Goal: Task Accomplishment & Management: Manage account settings

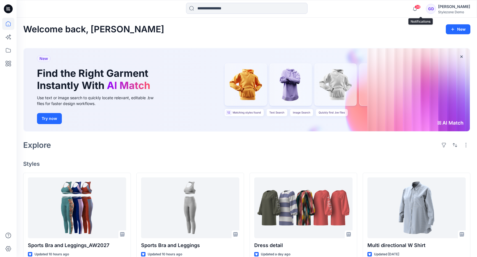
click at [421, 8] on span "39" at bounding box center [418, 7] width 6 height 4
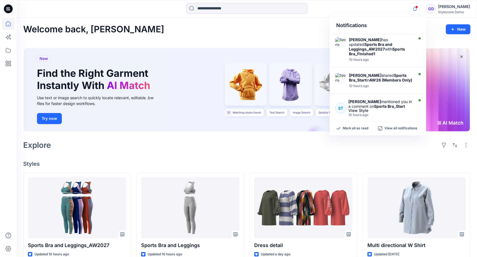
click at [420, 8] on icon "button" at bounding box center [415, 8] width 10 height 11
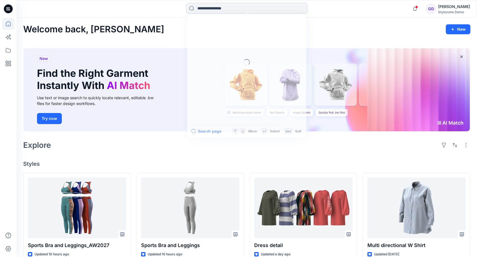
click at [213, 6] on input at bounding box center [247, 8] width 122 height 11
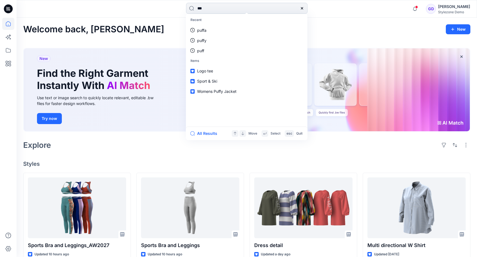
type input "****"
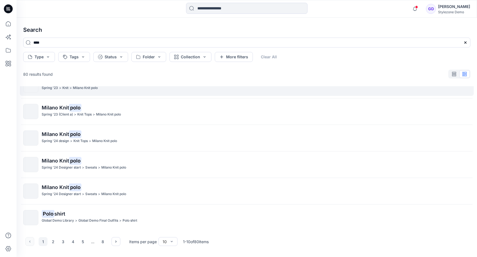
scroll to position [121, 0]
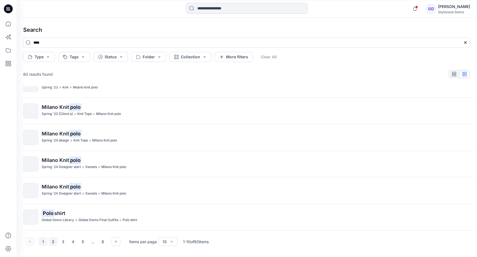
click at [52, 240] on button "2" at bounding box center [53, 241] width 9 height 9
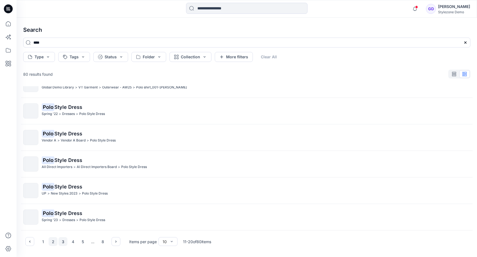
click at [62, 241] on button "3" at bounding box center [63, 241] width 9 height 9
click at [69, 243] on button "4" at bounding box center [73, 241] width 9 height 9
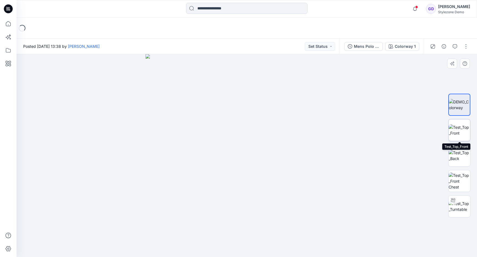
click at [457, 136] on img at bounding box center [460, 130] width 22 height 12
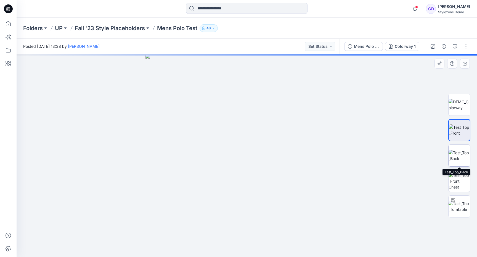
click at [458, 157] on img at bounding box center [460, 156] width 22 height 12
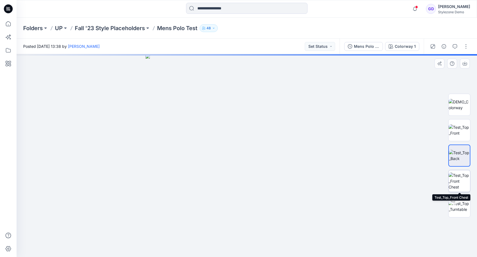
click at [459, 178] on img at bounding box center [460, 180] width 22 height 17
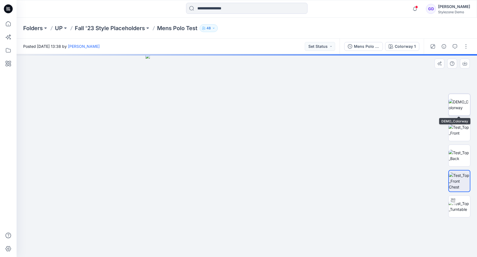
click at [456, 109] on img at bounding box center [460, 105] width 22 height 12
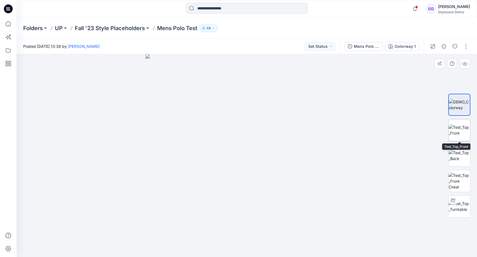
click at [464, 135] on img at bounding box center [460, 130] width 22 height 12
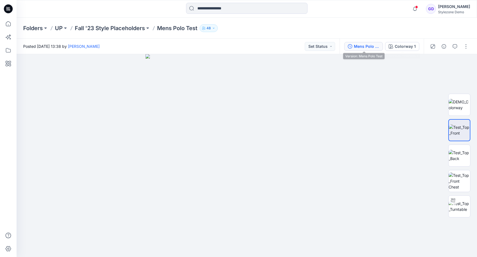
click at [365, 48] on div "Mens Polo Test" at bounding box center [366, 46] width 25 height 6
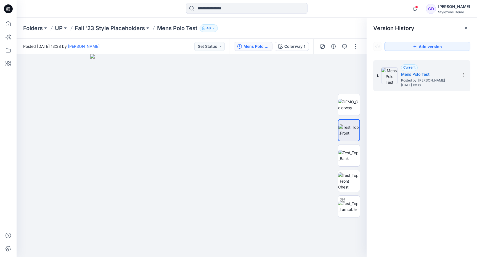
click at [365, 48] on div "Mens Polo Test Colorway 1" at bounding box center [298, 46] width 138 height 15
click at [464, 30] on div at bounding box center [466, 28] width 9 height 9
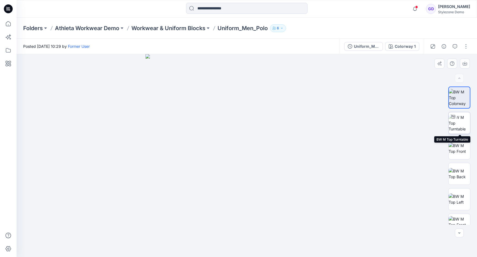
click at [465, 125] on img at bounding box center [460, 122] width 22 height 17
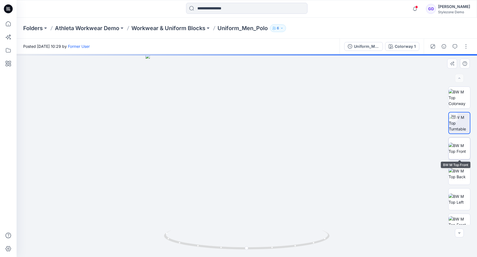
click at [465, 143] on img at bounding box center [460, 149] width 22 height 12
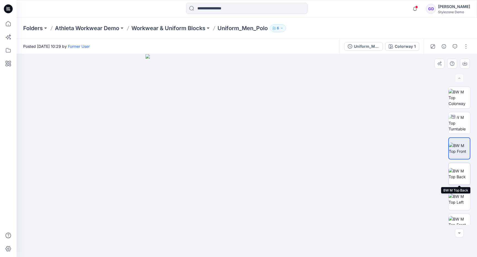
click at [459, 169] on img at bounding box center [460, 174] width 22 height 12
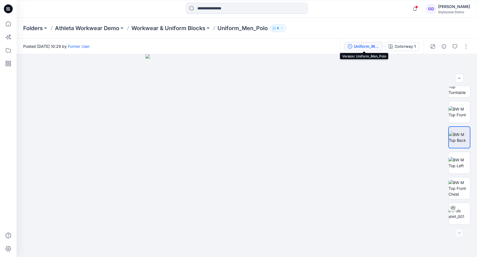
click at [366, 44] on div "Uniform_Men_Polo" at bounding box center [366, 46] width 25 height 6
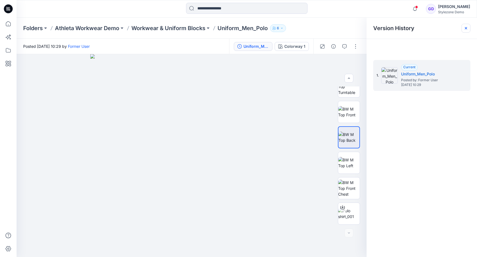
click at [468, 27] on icon at bounding box center [466, 28] width 4 height 4
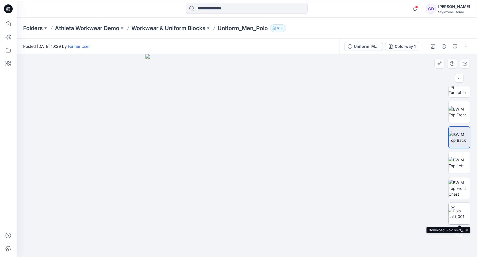
click at [452, 209] on icon at bounding box center [453, 207] width 4 height 3
click at [464, 45] on button "button" at bounding box center [466, 46] width 9 height 9
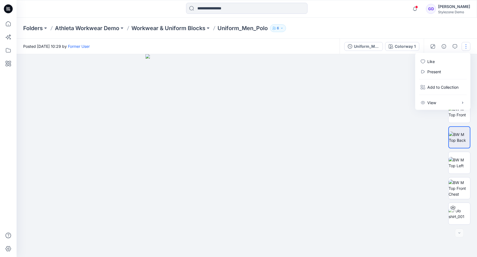
click at [321, 39] on div "Posted Tuesday, September 06, 2022 10:29 by Former User" at bounding box center [178, 46] width 323 height 15
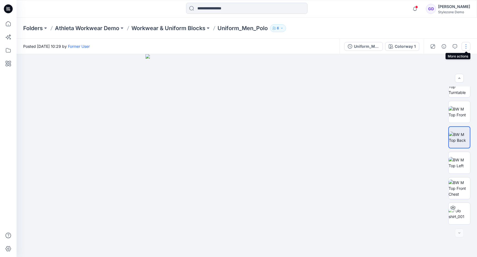
click at [464, 49] on button "button" at bounding box center [466, 46] width 9 height 9
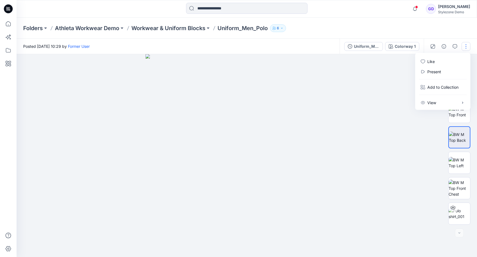
click at [464, 49] on button "button" at bounding box center [466, 46] width 9 height 9
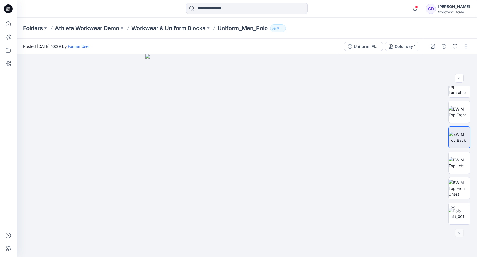
click at [244, 30] on p "Uniform_Men_Polo" at bounding box center [243, 28] width 50 height 8
click at [163, 28] on p "Workwear & Uniform Blocks" at bounding box center [168, 28] width 74 height 8
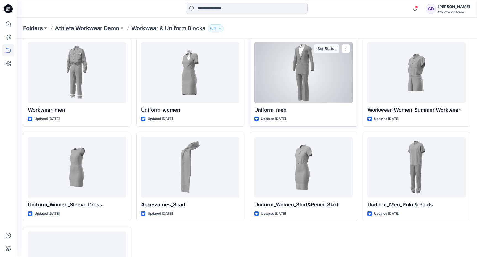
scroll to position [90, 0]
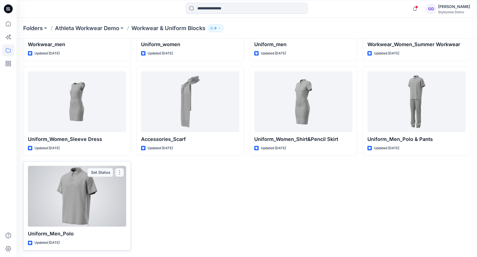
click at [120, 170] on button "button" at bounding box center [119, 172] width 9 height 9
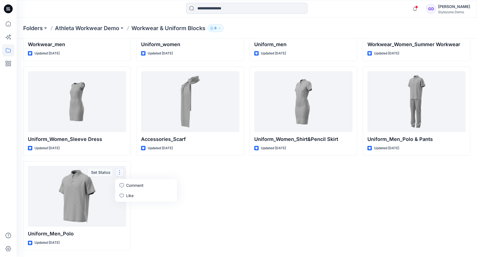
click at [272, 204] on div "Uniform_men Updated 3 years ago Uniform_Women_Shirt&Pencil Skirt Updated 3 year…" at bounding box center [304, 111] width 108 height 278
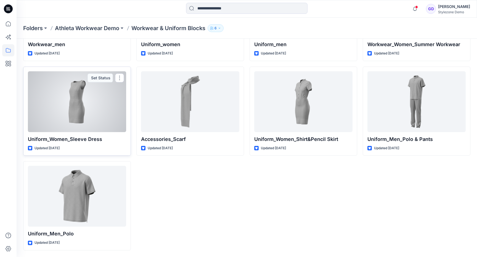
scroll to position [0, 0]
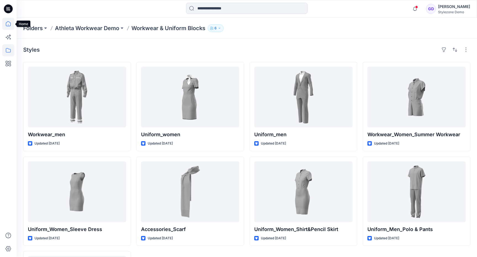
click at [9, 22] on icon at bounding box center [8, 24] width 12 height 12
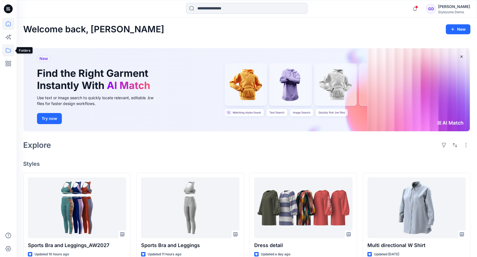
click at [7, 48] on icon at bounding box center [8, 50] width 5 height 4
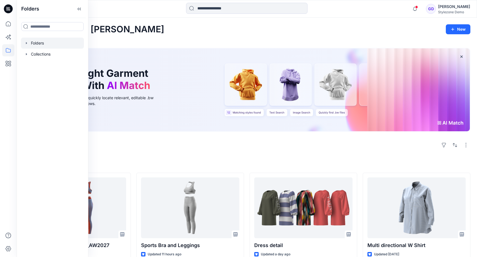
click at [35, 43] on div at bounding box center [52, 43] width 63 height 11
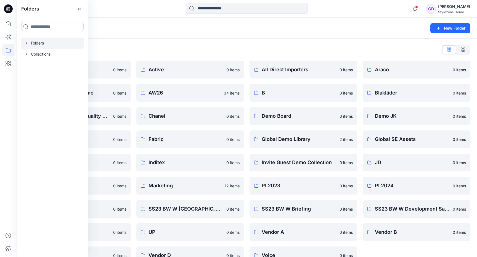
click at [338, 27] on div "Folders" at bounding box center [225, 28] width 404 height 8
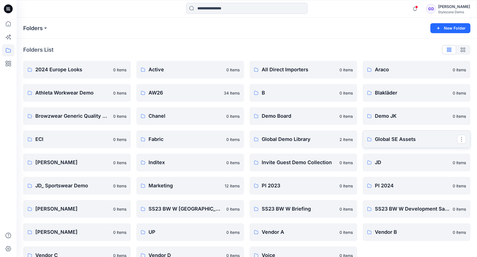
click at [396, 135] on p "Global SE Assets" at bounding box center [416, 139] width 82 height 8
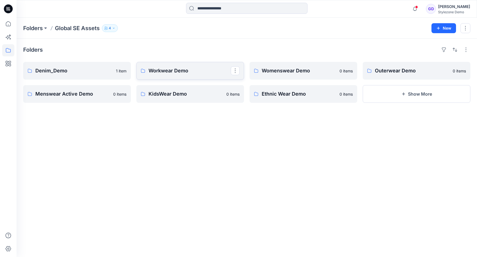
click at [189, 67] on p "Workwear Demo" at bounding box center [190, 71] width 82 height 8
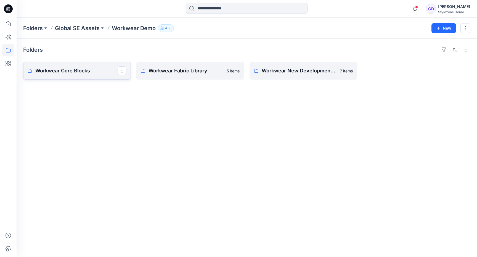
click at [70, 69] on p "Workwear Core Blocks" at bounding box center [76, 71] width 82 height 8
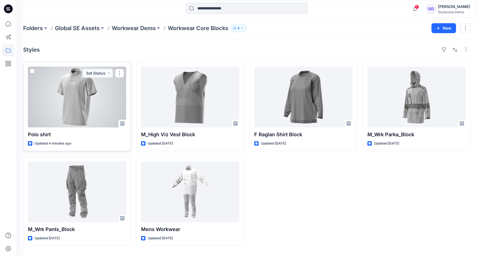
click at [61, 86] on div at bounding box center [77, 97] width 98 height 61
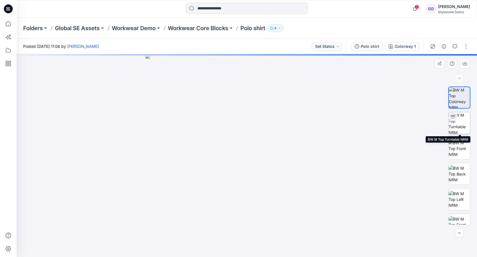
click at [463, 121] on img at bounding box center [460, 123] width 22 height 22
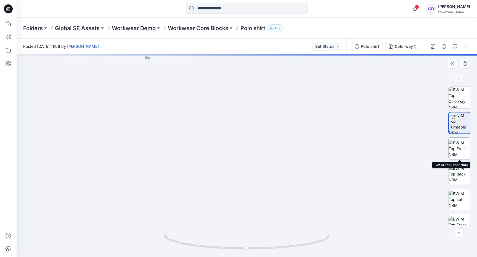
click at [460, 150] on img at bounding box center [460, 148] width 22 height 17
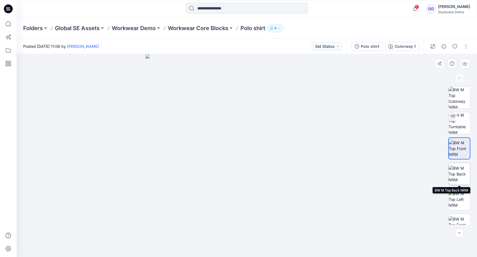
click at [462, 170] on img at bounding box center [460, 173] width 22 height 17
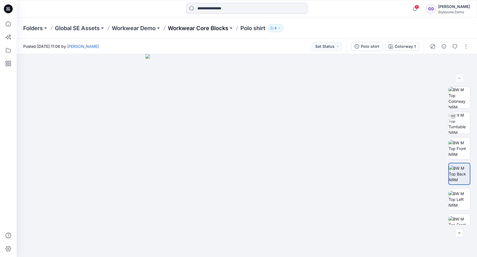
click at [199, 28] on p "Workwear Core Blocks" at bounding box center [198, 28] width 60 height 8
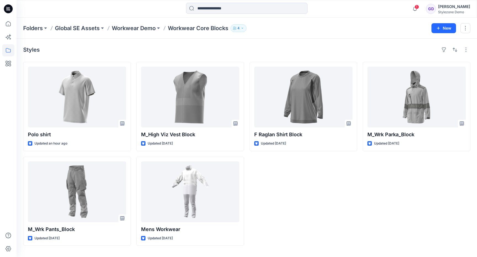
click at [315, 183] on div "F Raglan Shirt Block Updated 2 months ago" at bounding box center [304, 154] width 108 height 184
click at [143, 24] on div "Folders Global SE Assets Workwear Demo Workwear Core Blocks 4 New" at bounding box center [247, 28] width 461 height 21
click at [141, 27] on p "Workwear Demo" at bounding box center [134, 28] width 44 height 8
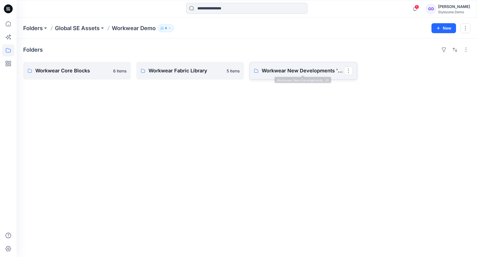
click at [299, 66] on link "Workwear New Developments '26" at bounding box center [304, 71] width 108 height 18
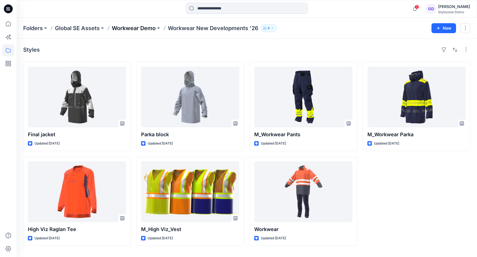
click at [146, 30] on p "Workwear Demo" at bounding box center [134, 28] width 44 height 8
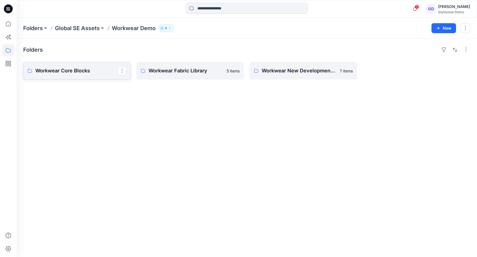
click at [101, 73] on p "Workwear Core Blocks" at bounding box center [76, 71] width 82 height 8
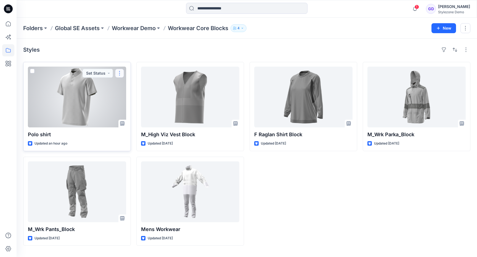
click at [123, 72] on button "button" at bounding box center [119, 73] width 9 height 9
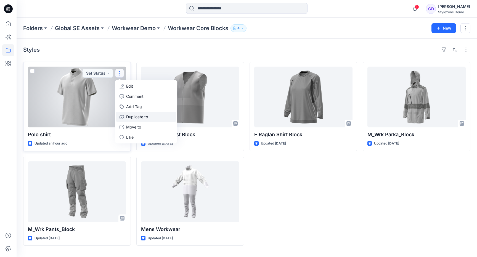
click at [140, 115] on p "Duplicate to..." at bounding box center [138, 117] width 25 height 6
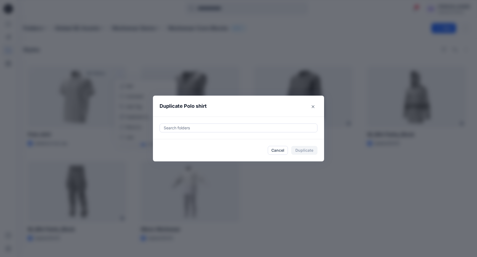
click at [243, 130] on div at bounding box center [238, 128] width 151 height 7
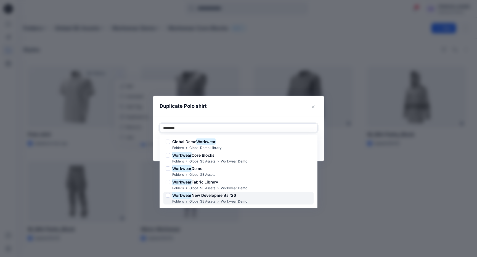
click at [249, 199] on div "Workwear New Developments '26 Folders Global SE Assets Workwear Demo" at bounding box center [239, 198] width 150 height 12
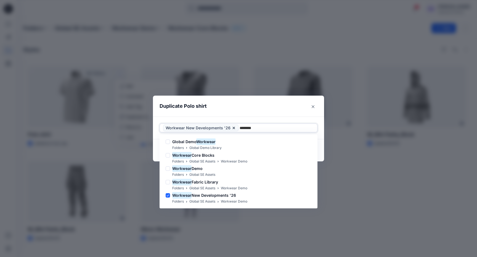
type input "********"
click at [285, 97] on header "Duplicate Polo shirt" at bounding box center [233, 106] width 160 height 21
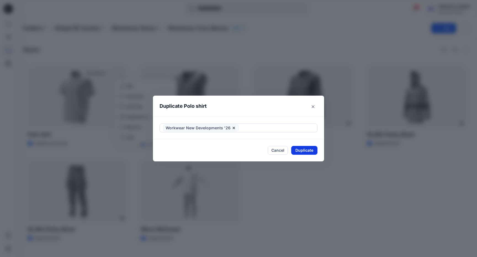
click at [310, 152] on button "Duplicate" at bounding box center [304, 150] width 26 height 9
click at [314, 106] on icon "Close" at bounding box center [313, 106] width 3 height 3
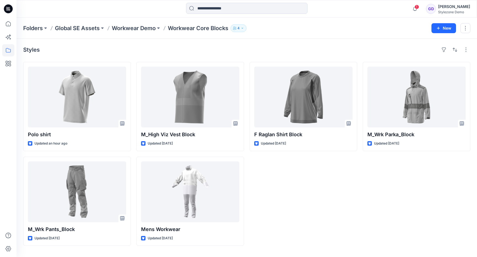
click at [291, 182] on div "F Raglan Shirt Block Updated 2 months ago" at bounding box center [304, 154] width 108 height 184
click at [134, 31] on p "Workwear Demo" at bounding box center [134, 28] width 44 height 8
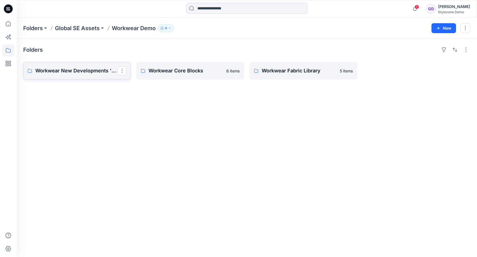
click at [98, 78] on link "Workwear New Developments '26" at bounding box center [77, 71] width 108 height 18
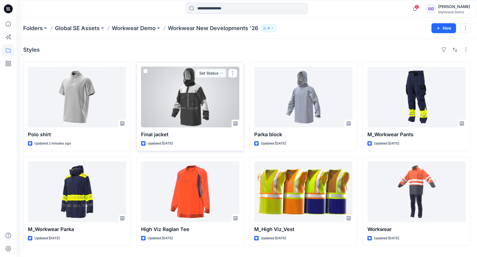
click at [175, 103] on div at bounding box center [190, 97] width 98 height 61
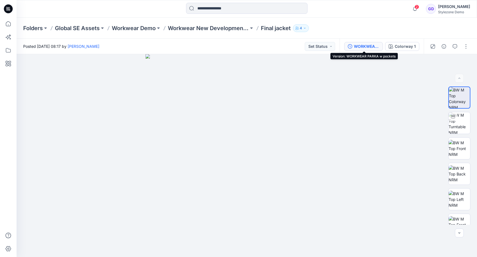
click at [371, 45] on div "WORKWEAR PARKA w pockets" at bounding box center [366, 46] width 25 height 6
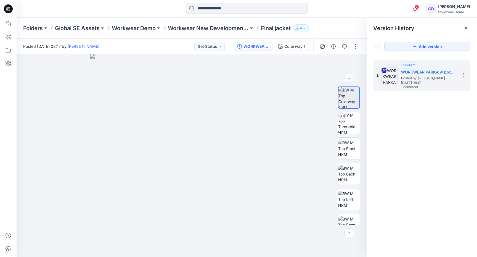
click at [371, 45] on div "Add version" at bounding box center [422, 46] width 110 height 15
click at [139, 29] on p "Workwear Demo" at bounding box center [134, 28] width 44 height 8
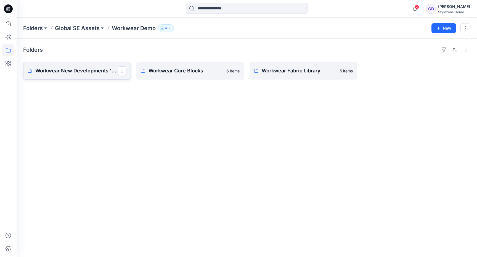
click at [100, 70] on p "Workwear New Developments '26" at bounding box center [76, 71] width 82 height 8
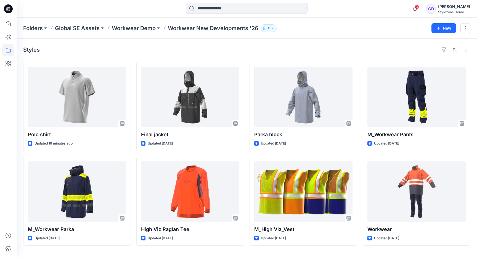
click at [167, 48] on div "Styles" at bounding box center [246, 49] width 447 height 9
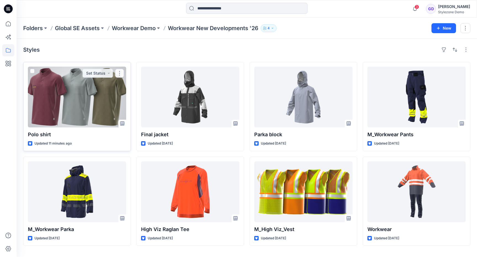
click at [93, 89] on div at bounding box center [77, 97] width 98 height 61
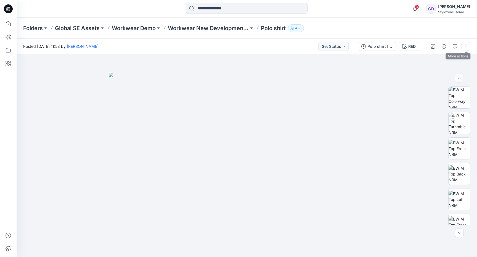
click at [468, 48] on button "button" at bounding box center [466, 46] width 9 height 9
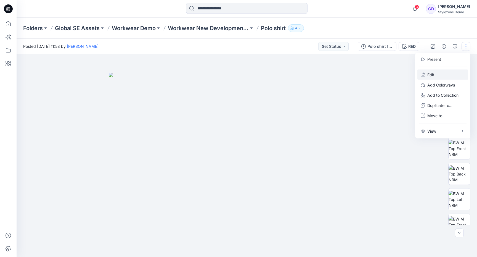
click at [432, 74] on p "Edit" at bounding box center [431, 75] width 7 height 6
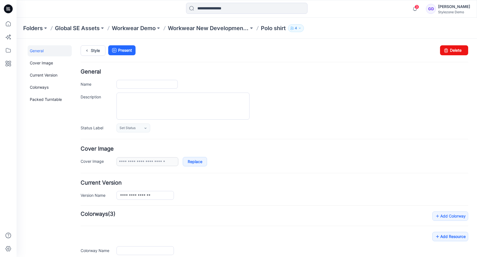
type input "**********"
type input "***"
type input "**********"
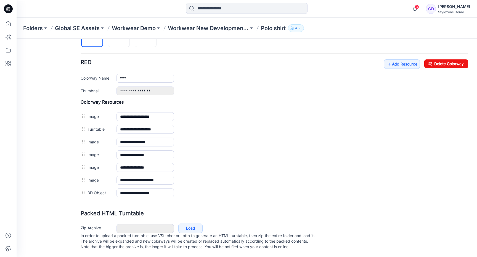
scroll to position [206, 0]
click at [407, 59] on link "Add Resource" at bounding box center [402, 63] width 36 height 9
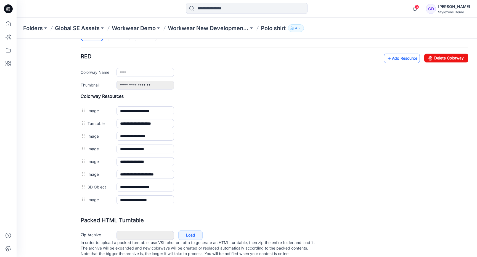
click at [403, 61] on link "Add Resource" at bounding box center [402, 58] width 36 height 9
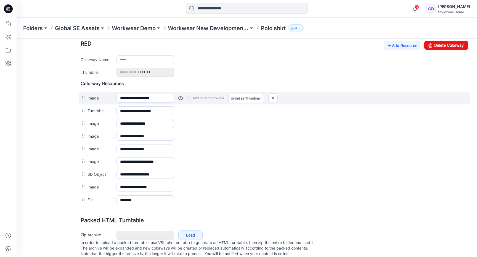
scroll to position [214, 0]
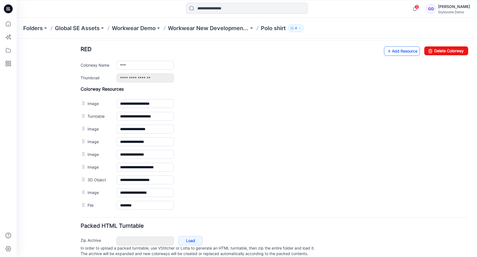
click at [401, 53] on link "Add Resource" at bounding box center [402, 50] width 36 height 9
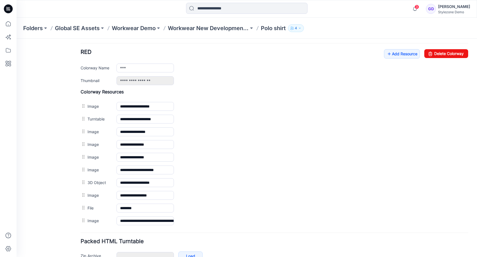
scroll to position [217, 0]
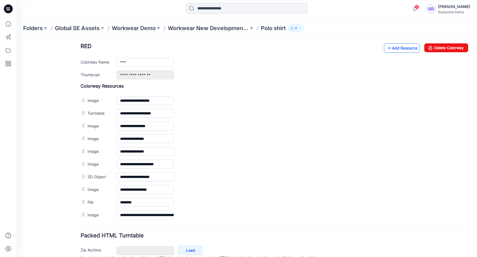
click at [409, 47] on link "Add Resource" at bounding box center [402, 47] width 36 height 9
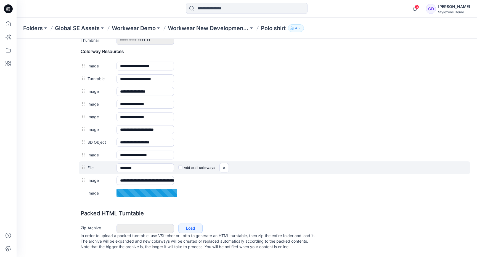
scroll to position [257, 0]
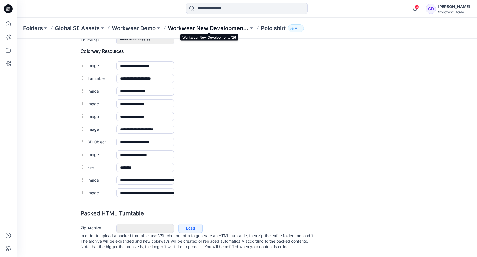
click at [215, 29] on p "Workwear New Developments '26" at bounding box center [208, 28] width 81 height 8
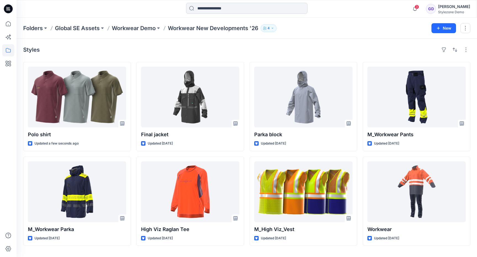
click at [232, 11] on input at bounding box center [247, 8] width 122 height 11
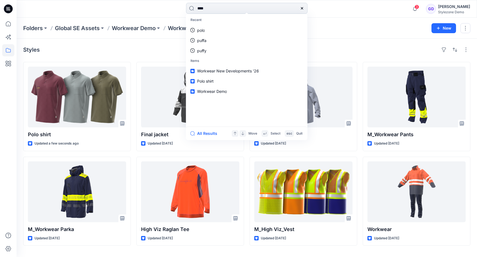
type input "*****"
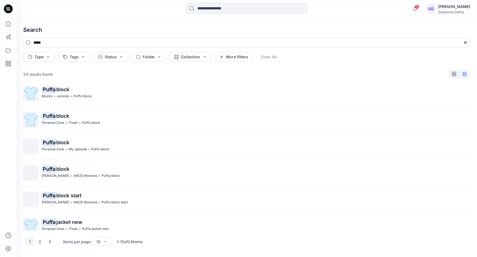
scroll to position [121, 0]
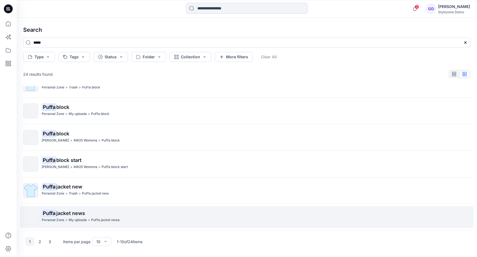
click at [80, 217] on p "Puffa jacket news" at bounding box center [256, 213] width 429 height 8
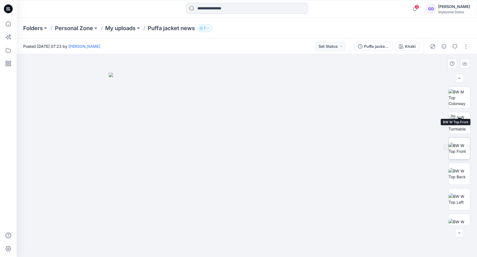
scroll to position [87, 0]
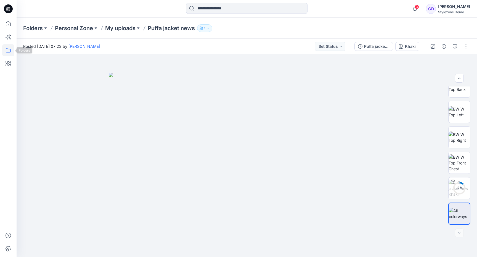
click at [10, 51] on icon at bounding box center [8, 50] width 12 height 12
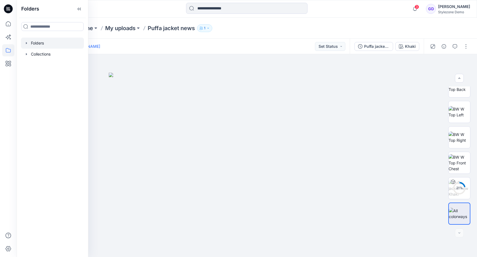
click at [33, 45] on div at bounding box center [52, 43] width 63 height 11
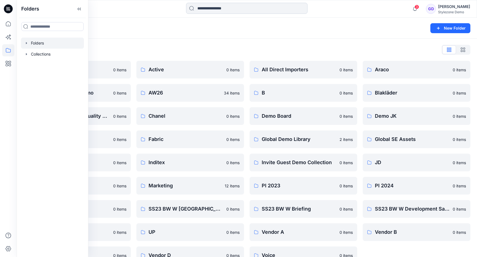
click at [225, 8] on input at bounding box center [247, 8] width 122 height 11
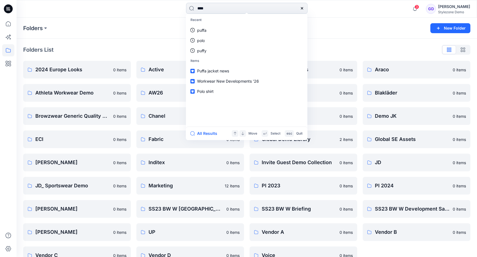
type input "*****"
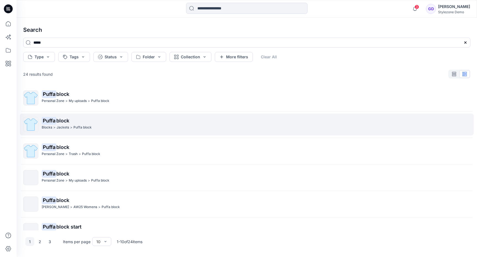
scroll to position [121, 0]
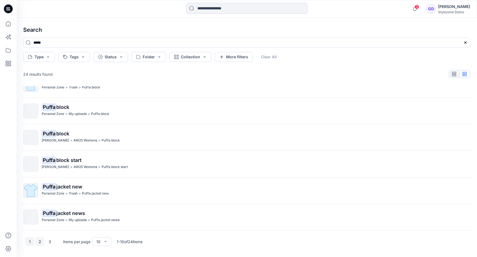
click at [39, 243] on button "2" at bounding box center [39, 241] width 9 height 9
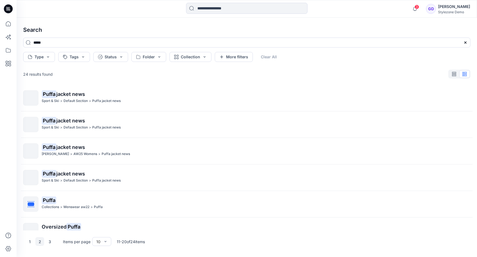
scroll to position [0, 0]
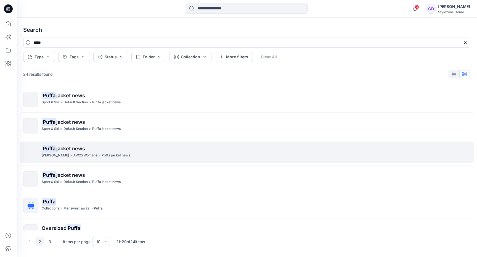
click at [77, 151] on span "jacket news" at bounding box center [70, 149] width 29 height 6
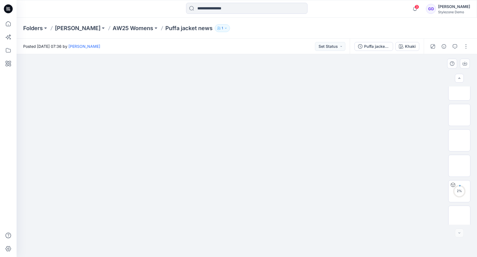
scroll to position [164, 0]
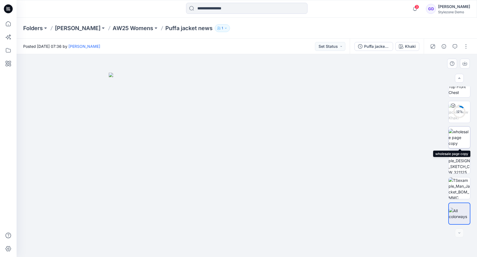
click at [458, 136] on img at bounding box center [460, 137] width 22 height 17
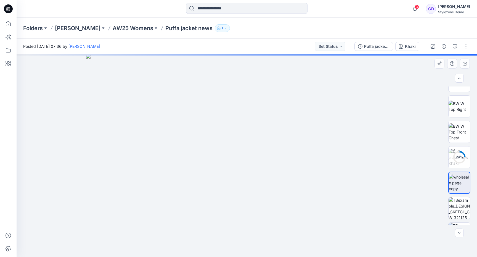
scroll to position [0, 0]
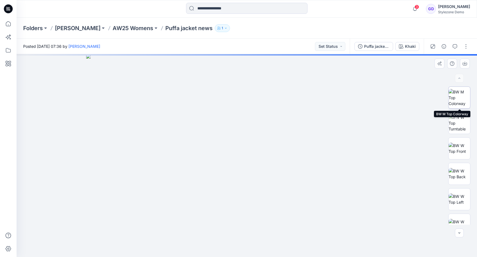
click at [462, 101] on img at bounding box center [460, 97] width 22 height 17
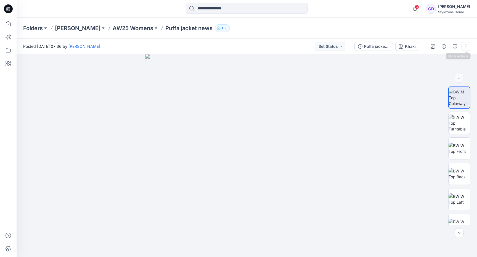
click at [468, 48] on button "button" at bounding box center [466, 46] width 9 height 9
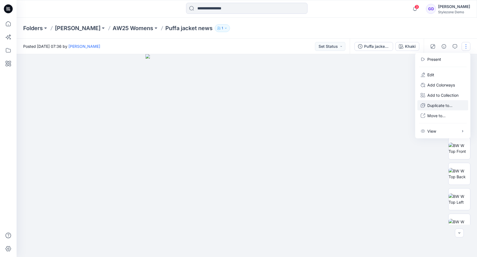
click at [449, 104] on p "Duplicate to..." at bounding box center [440, 105] width 25 height 6
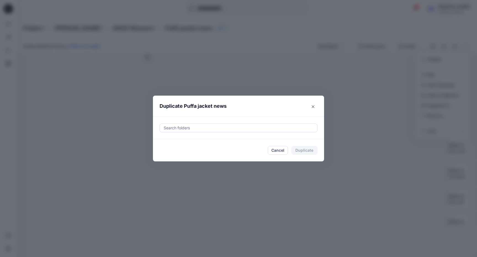
click at [185, 128] on div at bounding box center [238, 128] width 151 height 7
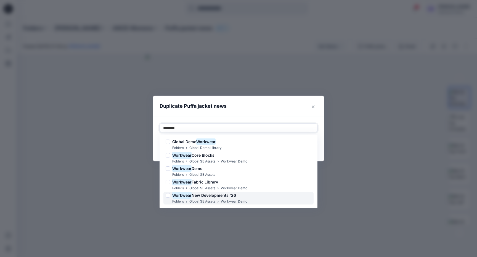
click at [199, 199] on p "Global SE Assets" at bounding box center [202, 202] width 26 height 6
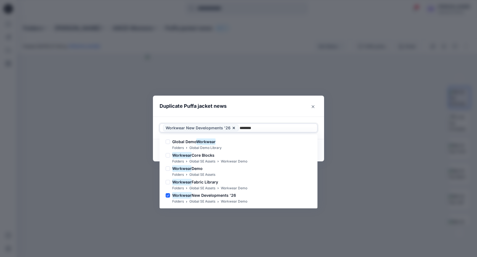
type input "********"
click at [265, 96] on div "Duplicate Puffa jacket news Use Up and Down to choose options, press Enter to s…" at bounding box center [238, 128] width 477 height 257
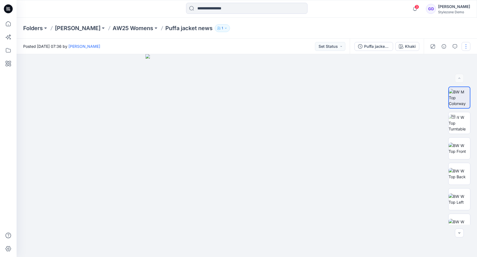
click at [467, 44] on button "button" at bounding box center [466, 46] width 9 height 9
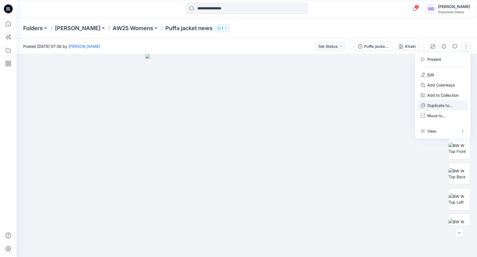
click at [438, 108] on button "Duplicate to..." at bounding box center [443, 105] width 51 height 10
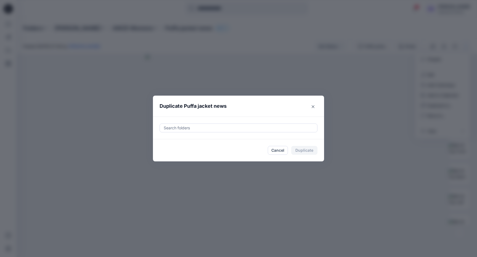
click at [187, 129] on div at bounding box center [238, 128] width 151 height 7
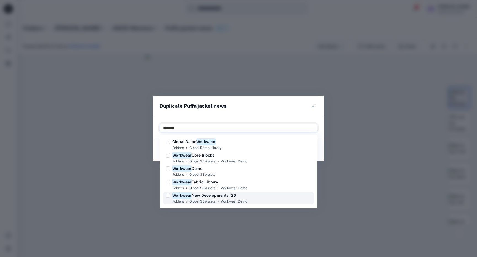
click at [209, 199] on p "Global SE Assets" at bounding box center [202, 202] width 26 height 6
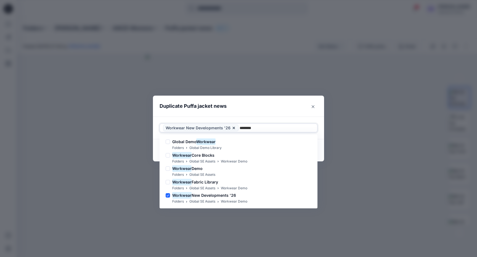
type input "********"
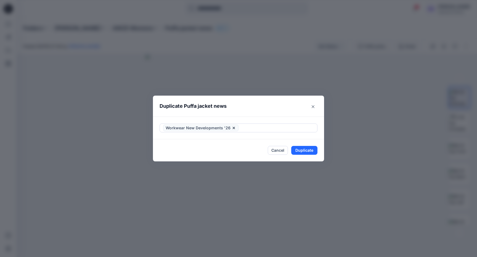
click at [278, 115] on header "Duplicate Puffa jacket news" at bounding box center [233, 106] width 160 height 21
click at [304, 151] on button "Duplicate" at bounding box center [304, 150] width 26 height 9
click at [304, 151] on button "Close" at bounding box center [309, 150] width 18 height 9
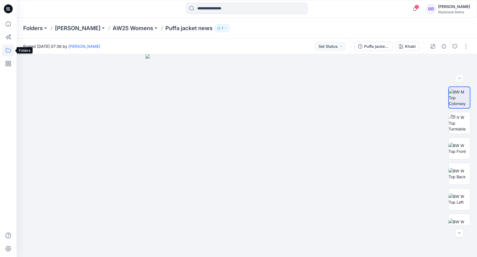
click at [6, 49] on icon at bounding box center [8, 50] width 12 height 12
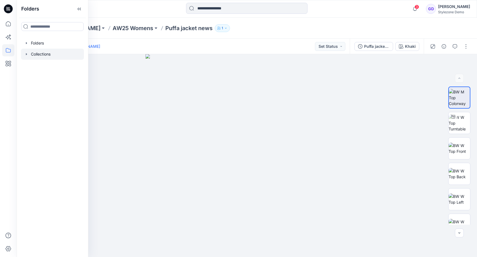
click at [43, 51] on div at bounding box center [52, 54] width 63 height 11
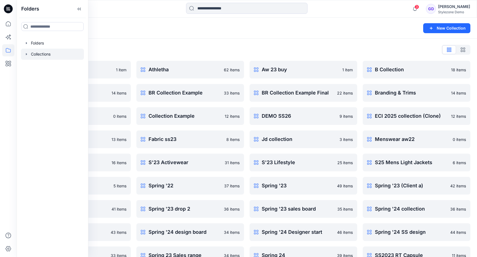
click at [149, 41] on div "Collections List 2026 1 item Blocks 14 items Client A coll 0 items ECI SS26 13 …" at bounding box center [247, 155] width 461 height 232
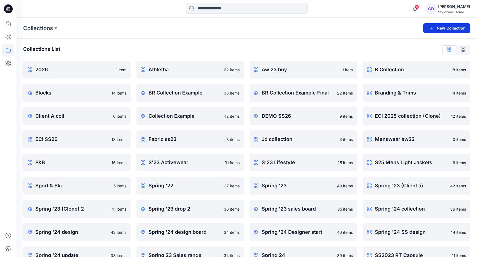
click at [443, 26] on button "New Collection" at bounding box center [446, 28] width 47 height 10
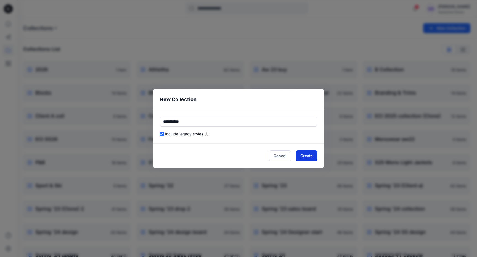
type input "**********"
click at [312, 159] on button "Create" at bounding box center [307, 155] width 22 height 11
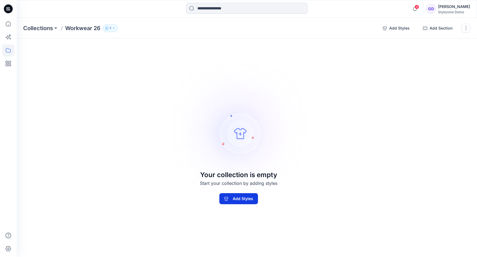
click at [242, 200] on button "Add Styles" at bounding box center [238, 198] width 39 height 11
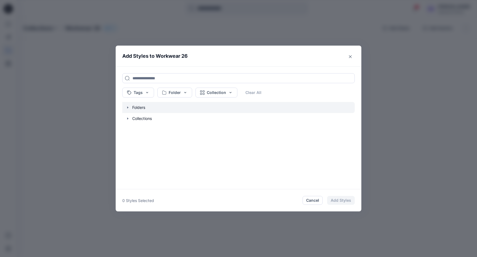
click at [128, 107] on icon "button" at bounding box center [128, 107] width 4 height 4
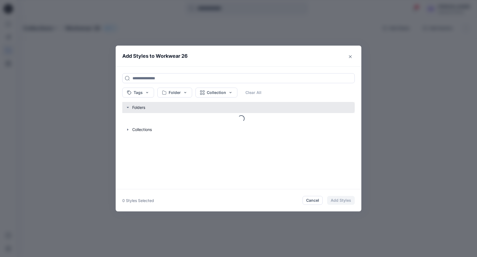
click at [142, 108] on button "button" at bounding box center [236, 107] width 238 height 11
click at [141, 107] on button "button" at bounding box center [236, 107] width 238 height 11
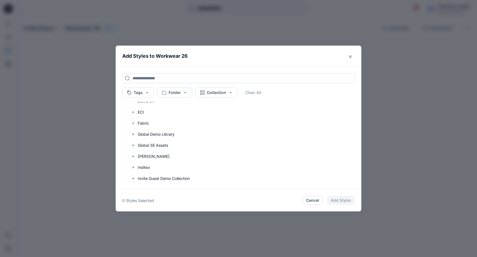
scroll to position [149, 0]
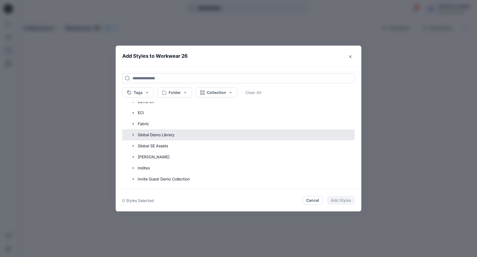
click at [158, 136] on button "button" at bounding box center [236, 134] width 238 height 11
click at [132, 136] on icon "button" at bounding box center [133, 135] width 4 height 4
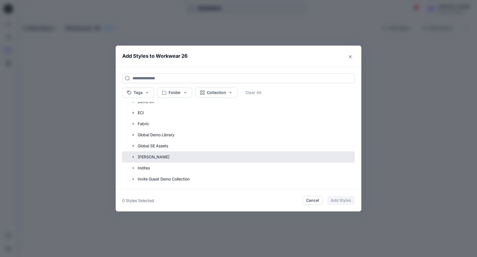
scroll to position [168, 0]
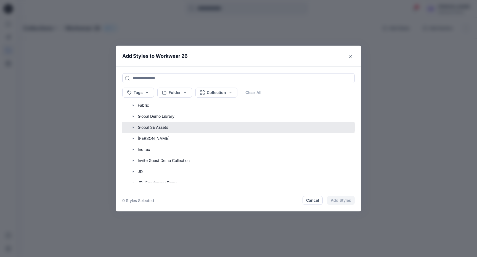
click at [154, 127] on button "button" at bounding box center [236, 127] width 238 height 11
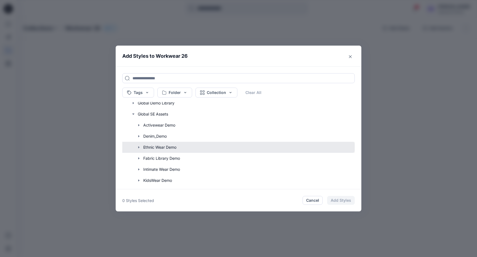
scroll to position [182, 0]
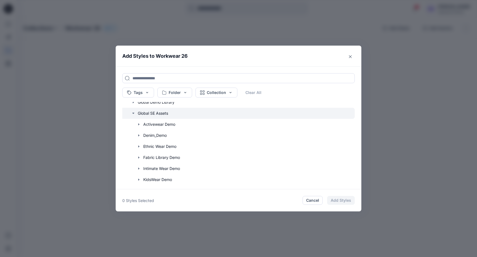
click at [133, 114] on icon "button" at bounding box center [133, 113] width 4 height 4
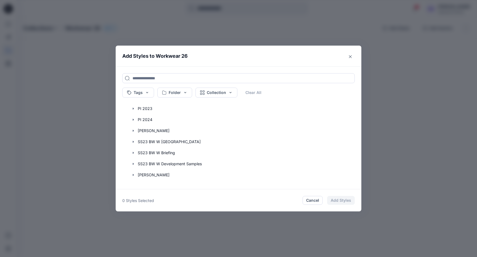
scroll to position [265, 0]
click at [163, 78] on input at bounding box center [238, 78] width 233 height 10
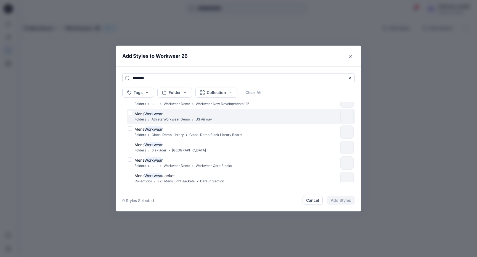
scroll to position [27, 0]
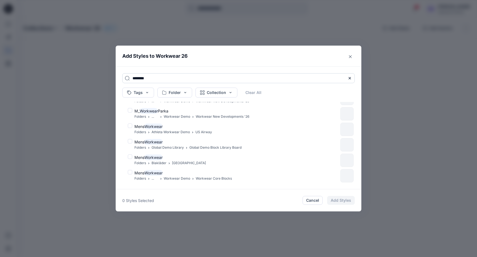
click at [175, 75] on input "********" at bounding box center [238, 78] width 233 height 10
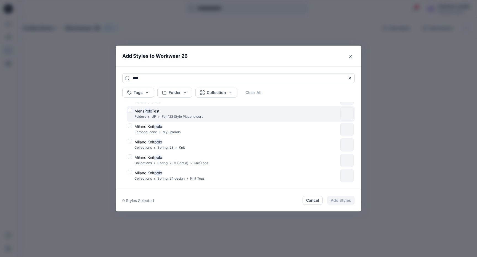
scroll to position [0, 0]
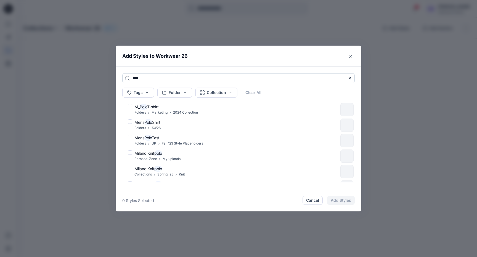
click at [157, 78] on input "****" at bounding box center [238, 78] width 233 height 10
type input "*"
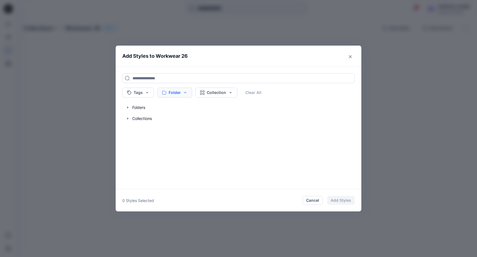
click at [179, 92] on button "Folder" at bounding box center [174, 93] width 35 height 10
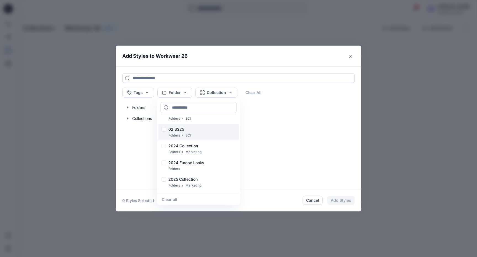
scroll to position [15, 0]
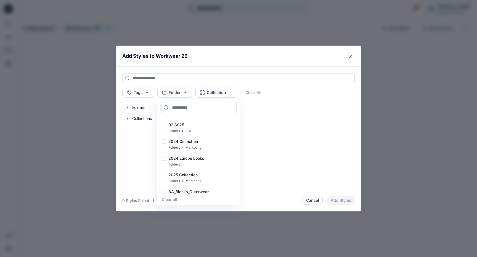
click at [194, 110] on input at bounding box center [199, 107] width 76 height 11
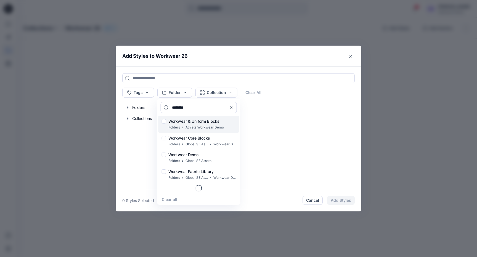
scroll to position [41, 0]
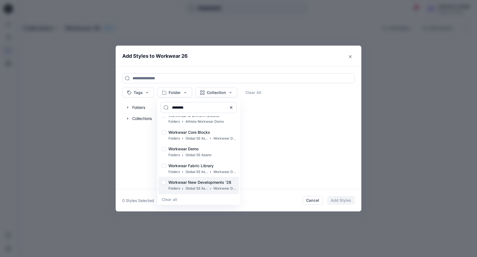
type input "********"
click at [165, 183] on div at bounding box center [164, 183] width 4 height 6
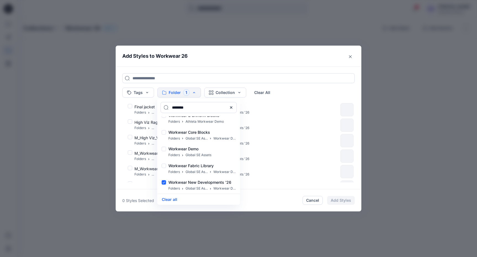
click at [277, 62] on header "Add Styles to Workwear 26" at bounding box center [239, 56] width 246 height 21
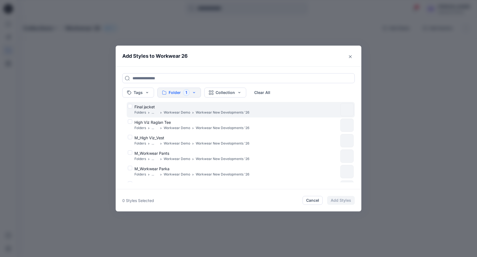
click at [130, 107] on div "Final jacket Folders ... Workwear Demo Workwear New Developments '26" at bounding box center [233, 110] width 210 height 12
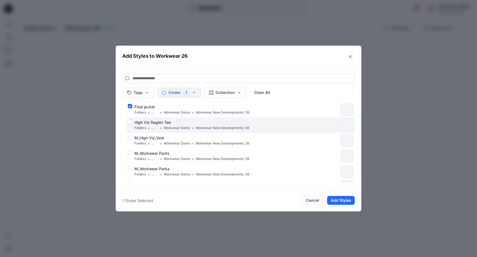
click at [130, 121] on div "High Viz Raglan Tee Folders ... Workwear Demo Workwear New Developments '26" at bounding box center [233, 125] width 210 height 12
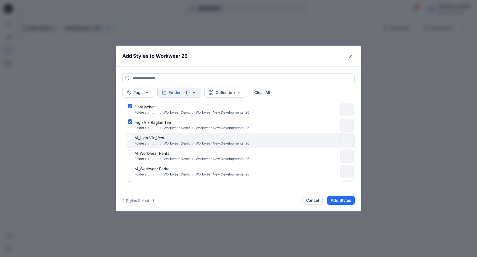
click at [131, 136] on div "M_High Viz_Vest Folders ... Workwear Demo Workwear New Developments '26" at bounding box center [233, 141] width 210 height 12
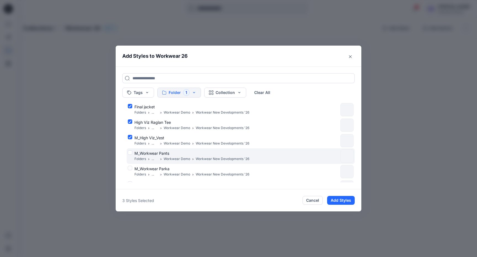
click at [131, 152] on div "M_Workwear Pants Folders ... Workwear Demo Workwear New Developments '26" at bounding box center [233, 156] width 210 height 12
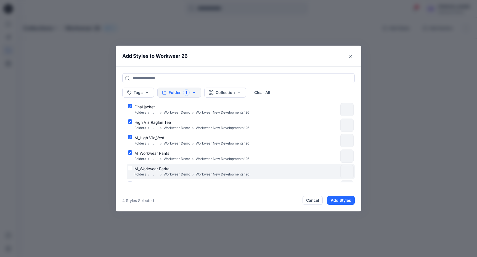
click at [130, 167] on div "M_Workwear Parka Folders ... Workwear Demo Workwear New Developments '26" at bounding box center [233, 172] width 210 height 12
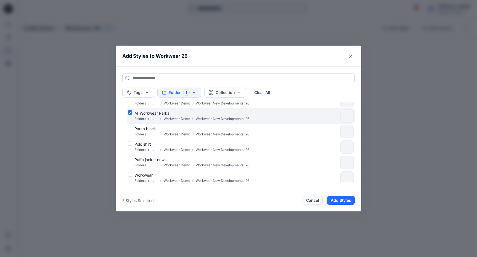
scroll to position [59, 0]
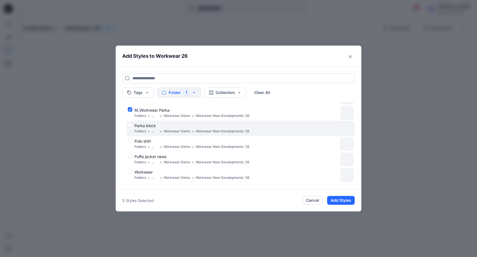
click at [130, 125] on div "Parka block Folders ... Workwear Demo Workwear New Developments '26" at bounding box center [233, 129] width 210 height 12
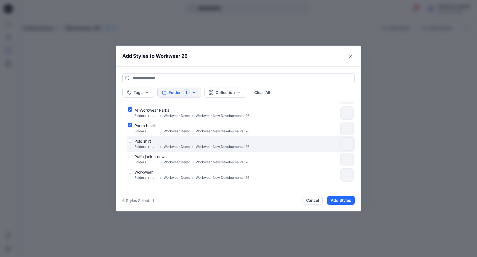
click at [130, 139] on div "Polo shirt Folders ... Workwear Demo Workwear New Developments '26" at bounding box center [233, 144] width 210 height 12
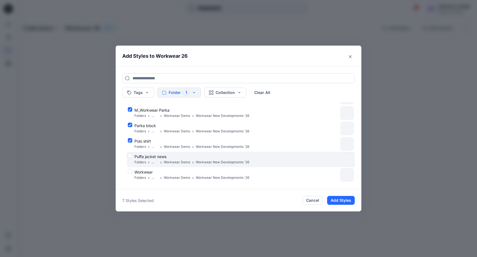
click at [130, 157] on div "Puffa jacket news Folders ... Workwear Demo Workwear New Developments '26" at bounding box center [233, 160] width 210 height 12
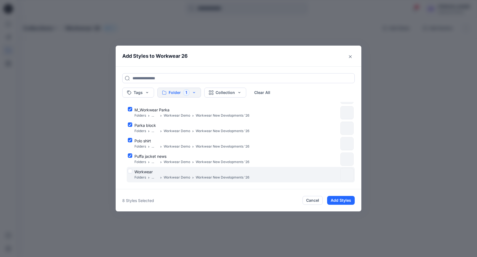
click at [131, 168] on div "Workwear Folders ... Workwear Demo Workwear New Developments '26" at bounding box center [241, 174] width 228 height 15
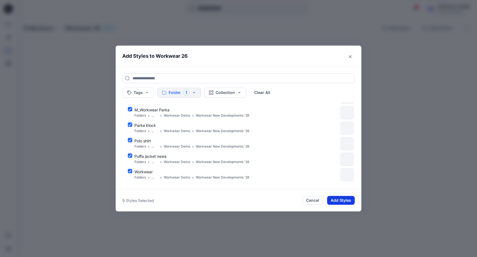
click at [347, 201] on button "Add Styles" at bounding box center [341, 200] width 28 height 9
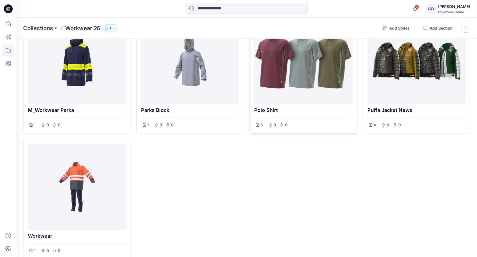
scroll to position [166, 0]
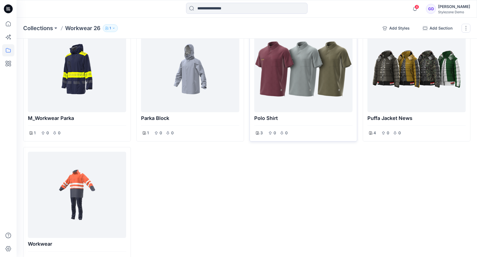
click at [326, 80] on div at bounding box center [304, 69] width 94 height 82
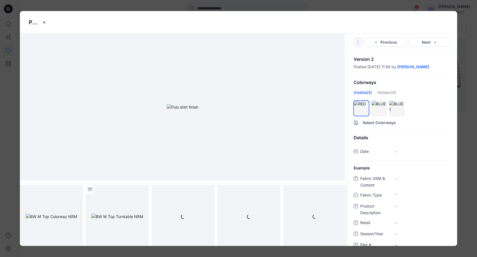
click at [359, 42] on icon "Options" at bounding box center [358, 42] width 4 height 4
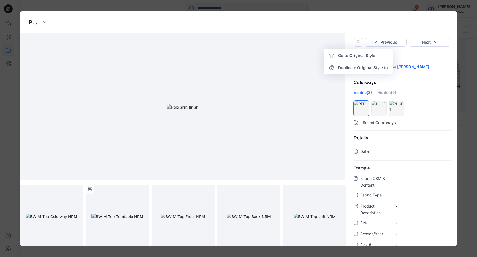
scroll to position [68, 0]
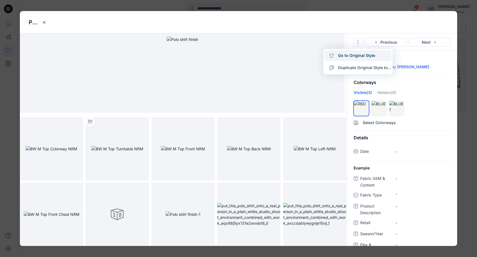
click at [352, 59] on link "Go to Original Style" at bounding box center [358, 55] width 67 height 11
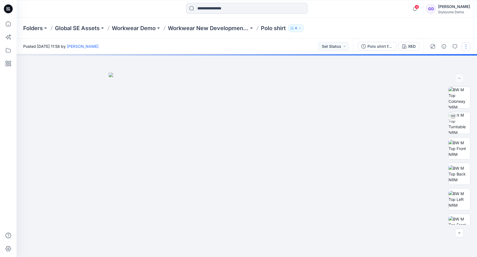
click at [467, 46] on button "button" at bounding box center [466, 46] width 9 height 9
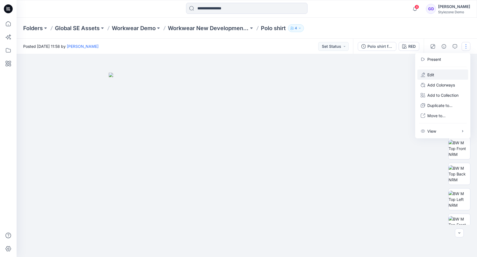
click at [444, 74] on button "Edit" at bounding box center [443, 75] width 51 height 10
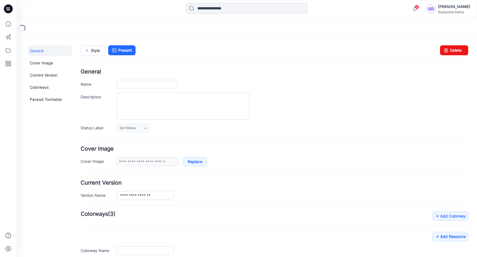
type input "**********"
type input "***"
type input "**********"
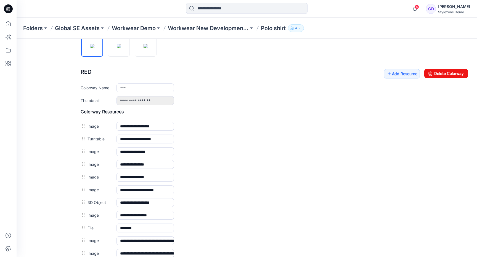
scroll to position [196, 0]
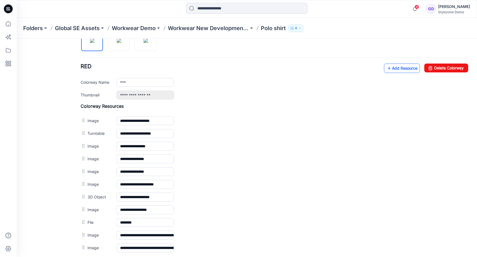
click at [392, 69] on link "Add Resource" at bounding box center [402, 68] width 36 height 9
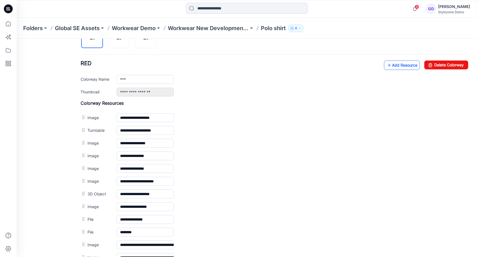
scroll to position [197, 0]
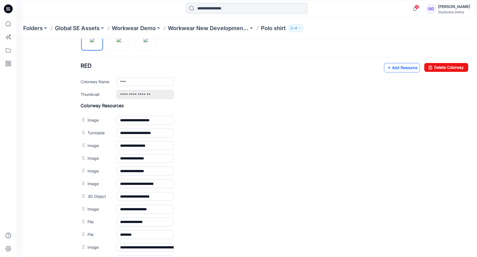
click at [397, 67] on link "Add Resource" at bounding box center [402, 67] width 36 height 9
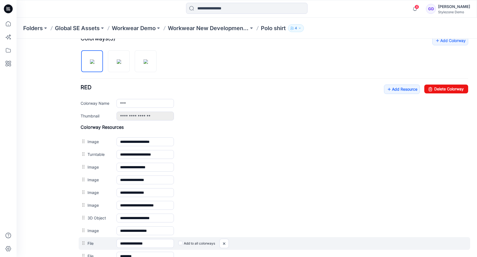
scroll to position [0, 0]
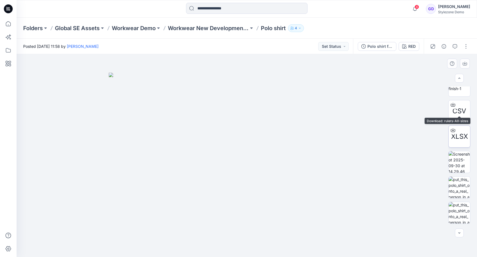
scroll to position [214, 0]
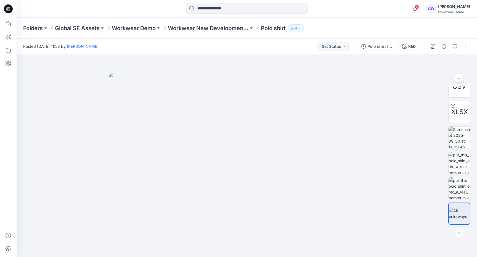
click at [464, 48] on button "button" at bounding box center [466, 46] width 9 height 9
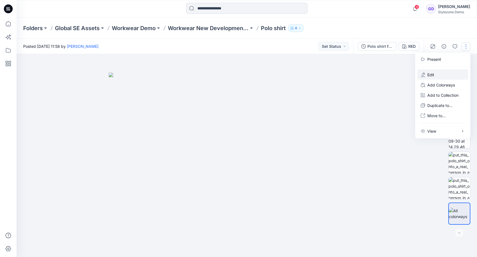
click at [443, 73] on button "Edit" at bounding box center [443, 75] width 51 height 10
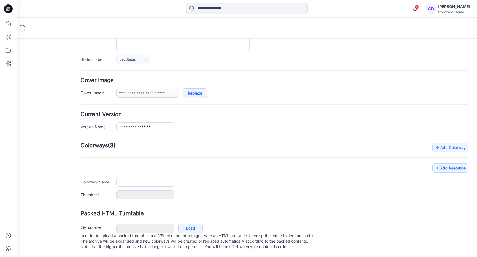
type input "**********"
type input "***"
type input "**********"
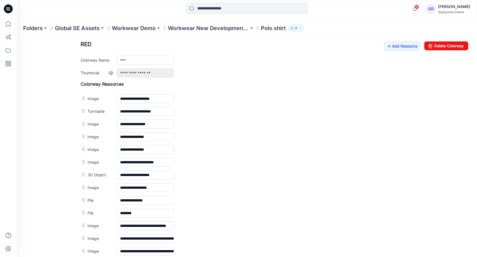
scroll to position [217, 0]
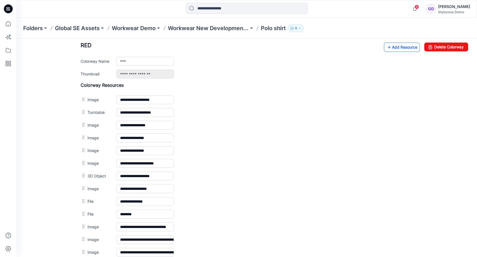
click at [401, 46] on link "Add Resource" at bounding box center [402, 47] width 36 height 9
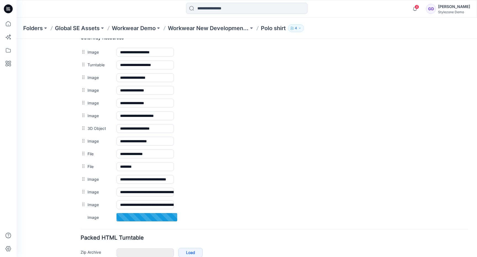
scroll to position [281, 0]
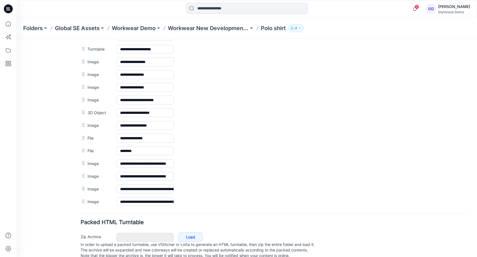
drag, startPoint x: 84, startPoint y: 202, endPoint x: 84, endPoint y: 198, distance: 3.9
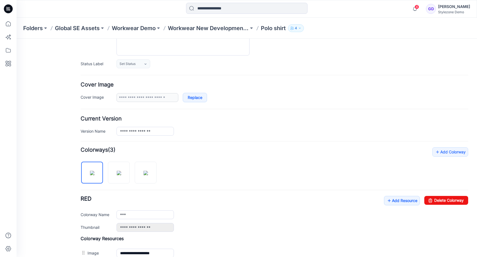
scroll to position [0, 0]
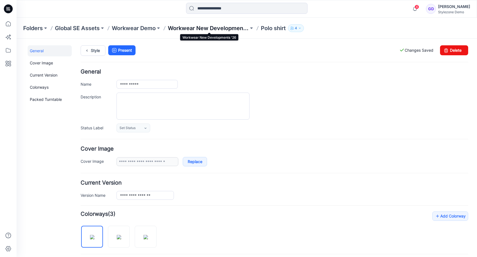
click at [220, 30] on p "Workwear New Developments '26" at bounding box center [208, 28] width 81 height 8
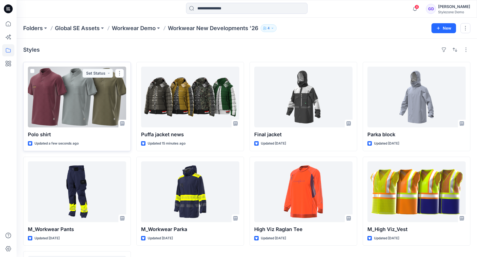
click at [60, 112] on div at bounding box center [77, 97] width 98 height 61
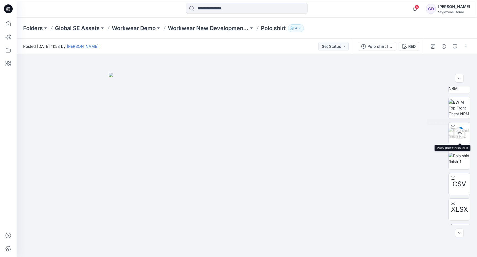
scroll to position [118, 0]
